Goal: Task Accomplishment & Management: Manage account settings

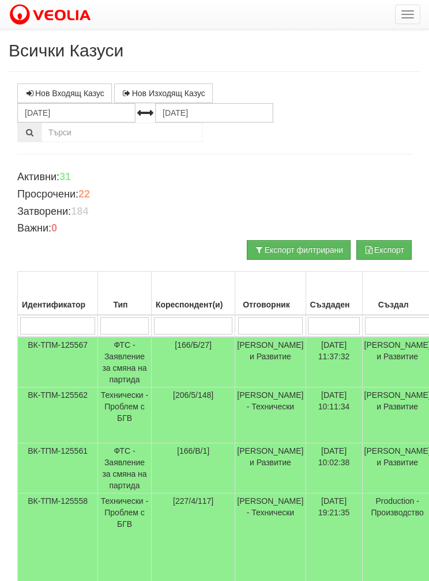
click at [270, 327] on input "search" at bounding box center [270, 325] width 65 height 17
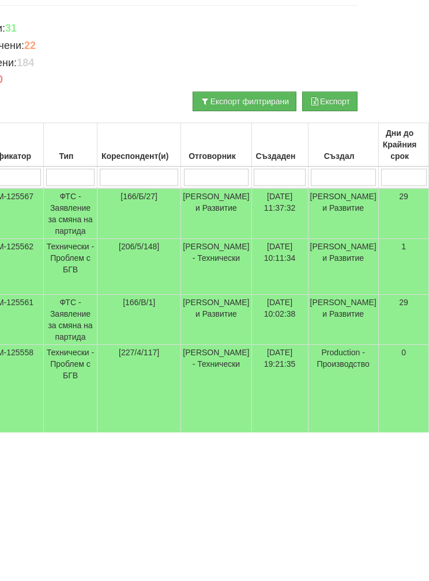
type input "Б"
type input "Бо"
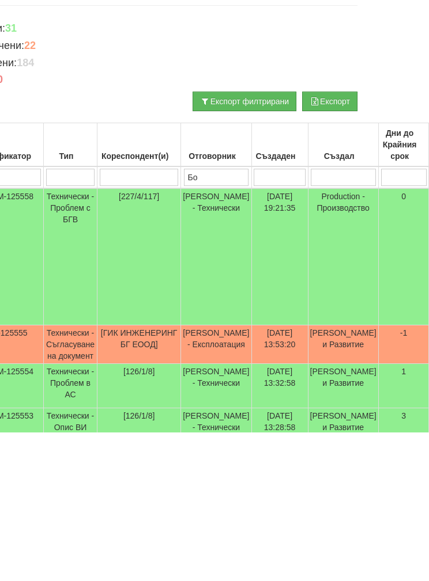
type input "Бо"
type input "Бой"
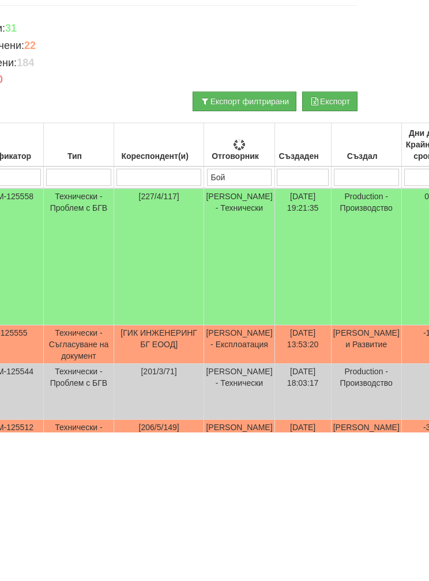
type input "Бой"
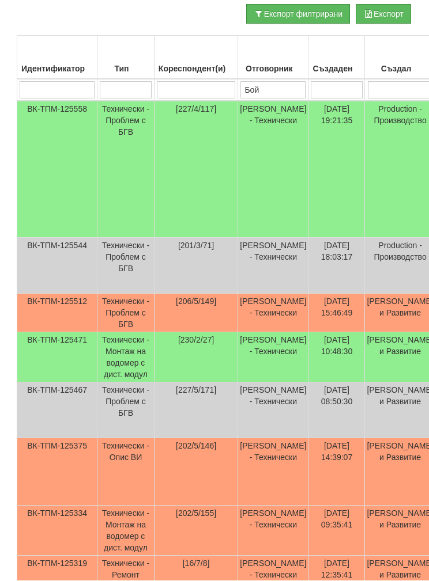
scroll to position [236, 1]
type input "Бой"
click at [119, 311] on td "Технически - Проблем с БГВ" at bounding box center [125, 313] width 57 height 39
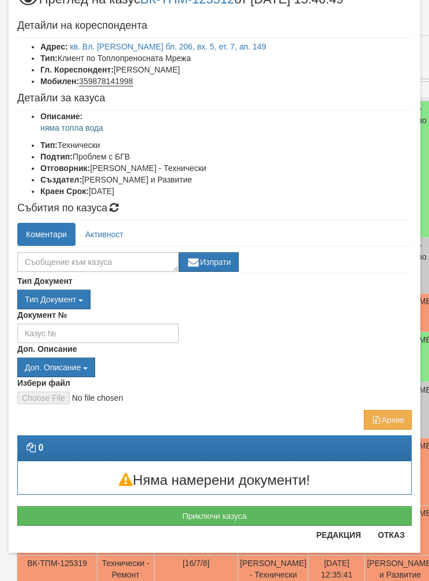
scroll to position [45, 0]
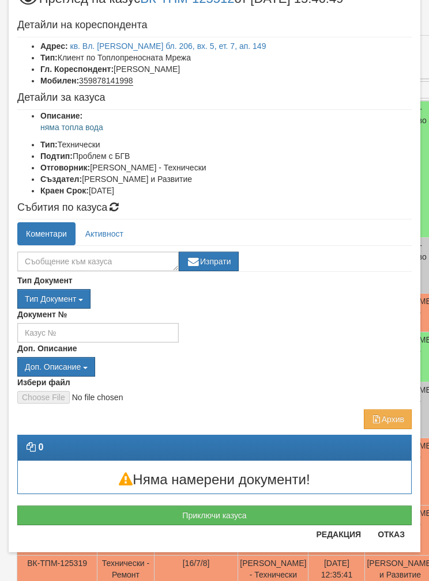
click at [383, 535] on button "Отказ" at bounding box center [390, 534] width 41 height 18
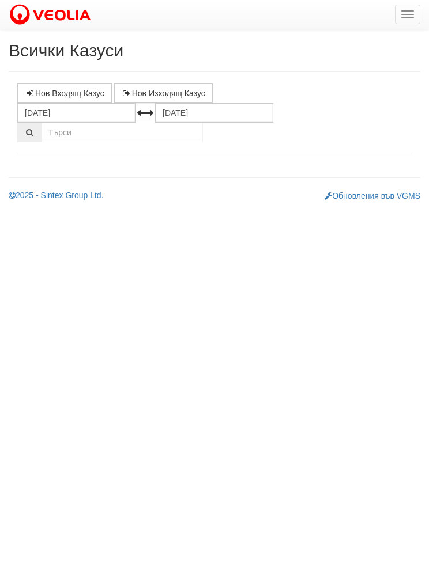
select select "1"
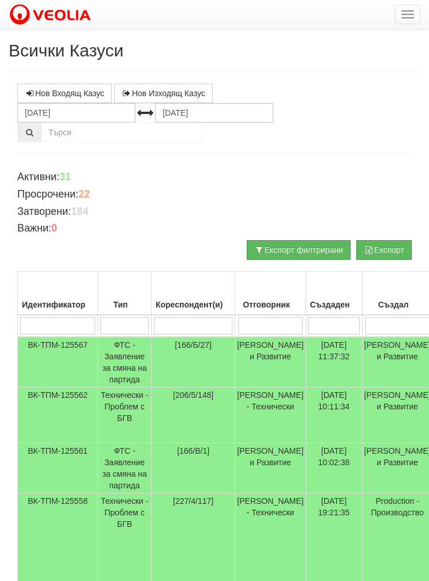
click at [160, 406] on td "[206/5/148]" at bounding box center [193, 416] width 84 height 56
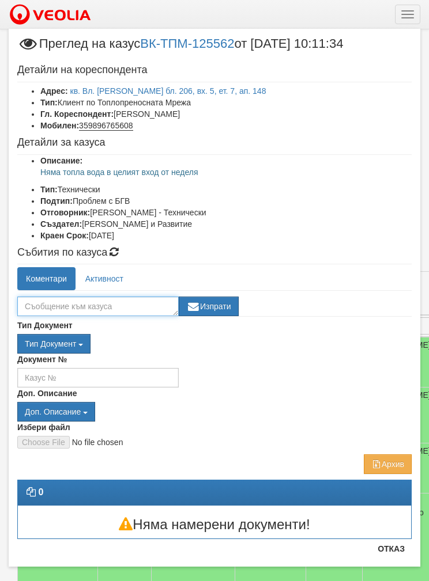
click at [36, 304] on textarea at bounding box center [97, 307] width 161 height 20
type textarea "[PERSON_NAME]"
type textarea "Затворен кран на рециркулацията в [GEOGRAPHIC_DATA]"
click at [217, 310] on button "Изпрати" at bounding box center [209, 307] width 60 height 20
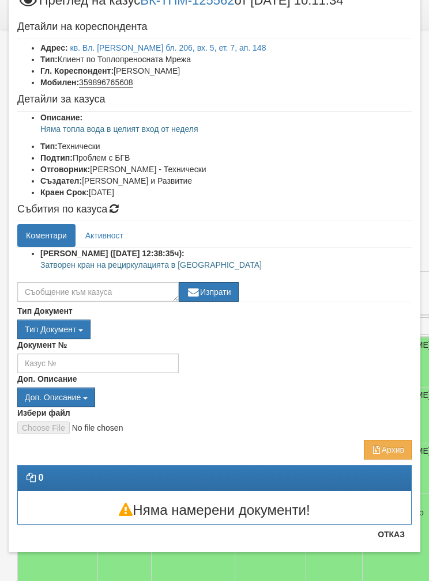
scroll to position [43, 0]
click at [388, 510] on h3 "Няма намерени документи!" at bounding box center [214, 510] width 393 height 15
click at [395, 540] on button "Отказ" at bounding box center [390, 534] width 41 height 18
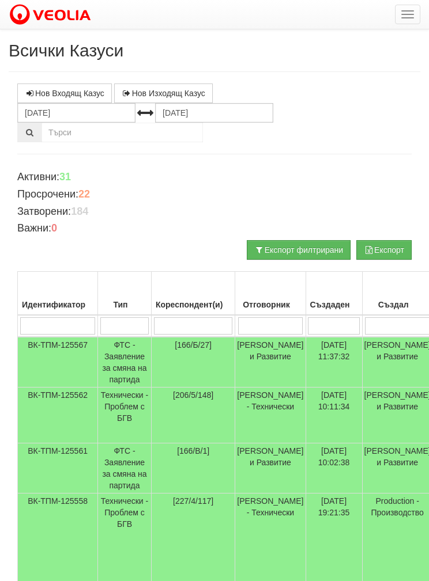
click at [267, 327] on input "search" at bounding box center [270, 325] width 65 height 17
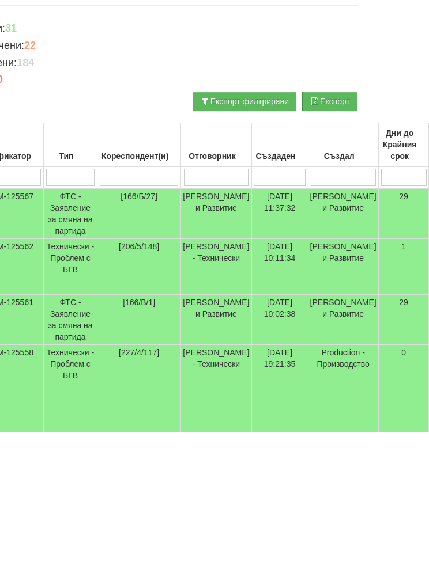
type input "Б"
type input "Бо"
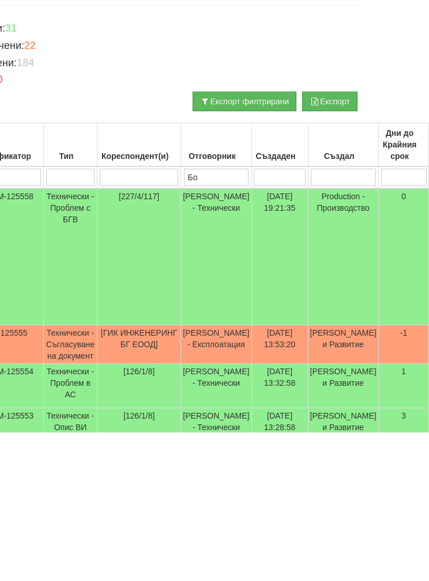
type input "Бо"
type input "Бой"
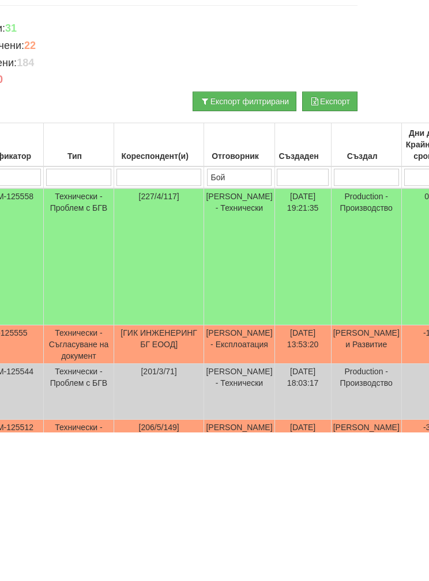
type input "Бой"
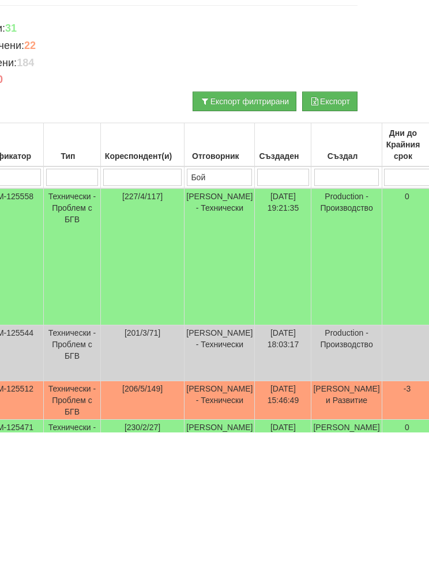
scroll to position [149, 55]
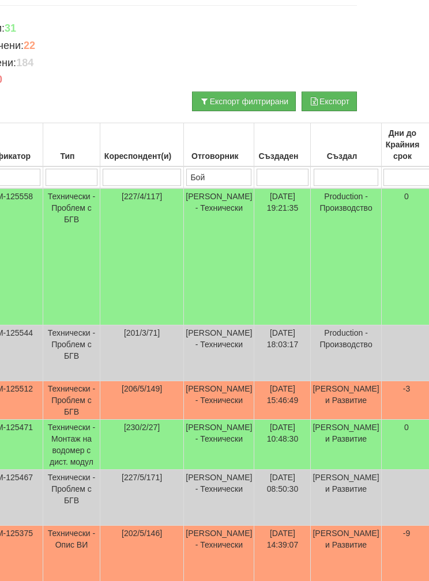
type input "Бой"
click at [70, 404] on td "Технически - Проблем с БГВ" at bounding box center [71, 400] width 57 height 39
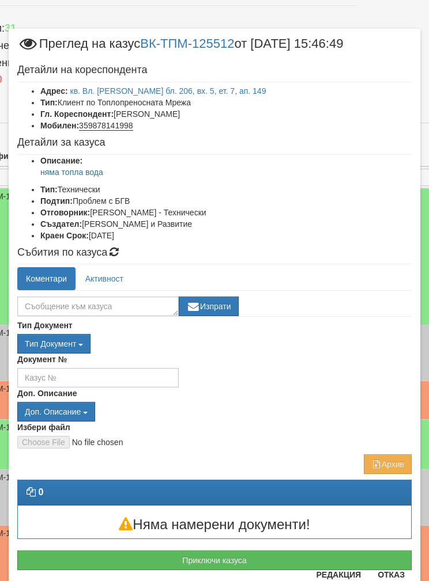
click at [70, 558] on button "Приключи казуса" at bounding box center [214, 561] width 394 height 20
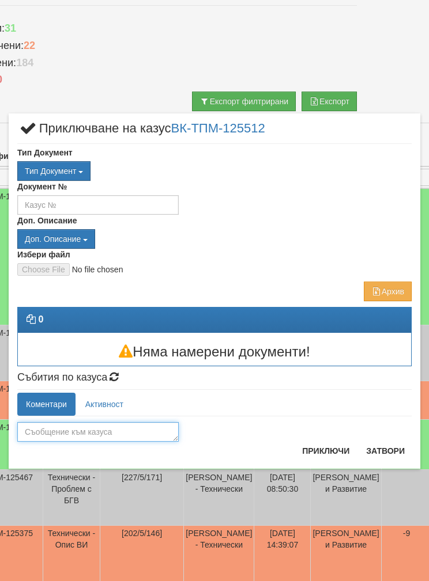
click at [44, 432] on textarea at bounding box center [97, 432] width 161 height 20
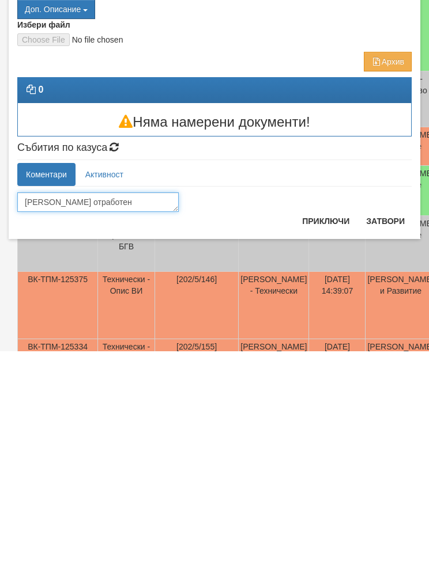
type textarea "[PERSON_NAME] отработен"
click at [319, 442] on button "Приключи" at bounding box center [325, 451] width 61 height 18
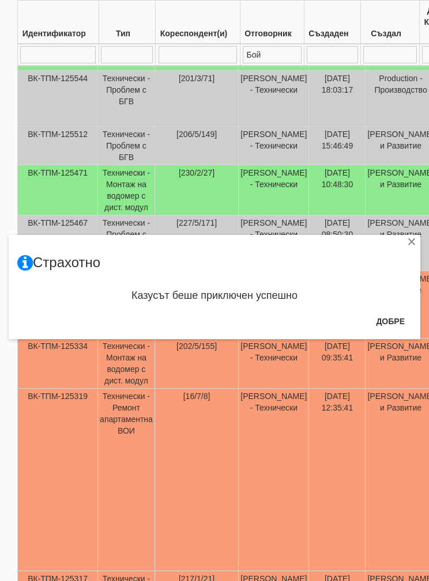
click at [406, 314] on button "Добре" at bounding box center [390, 321] width 43 height 18
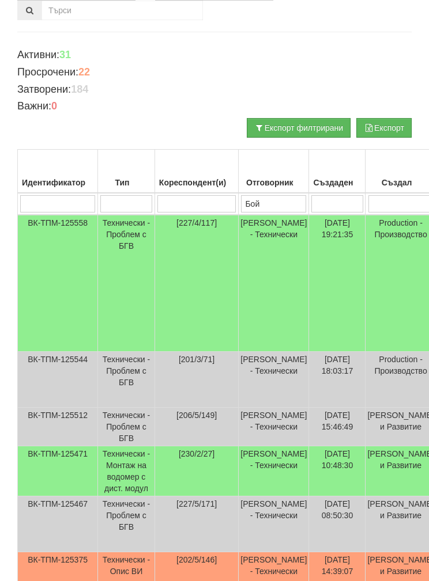
scroll to position [121, 0]
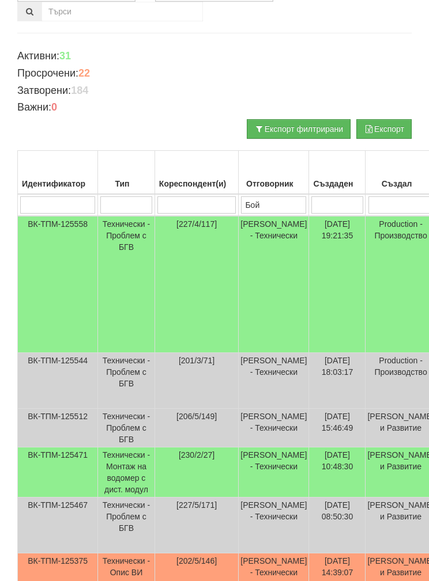
click at [118, 286] on td "Технически - Проблем с БГВ" at bounding box center [126, 284] width 57 height 137
